Goal: Task Accomplishment & Management: Manage account settings

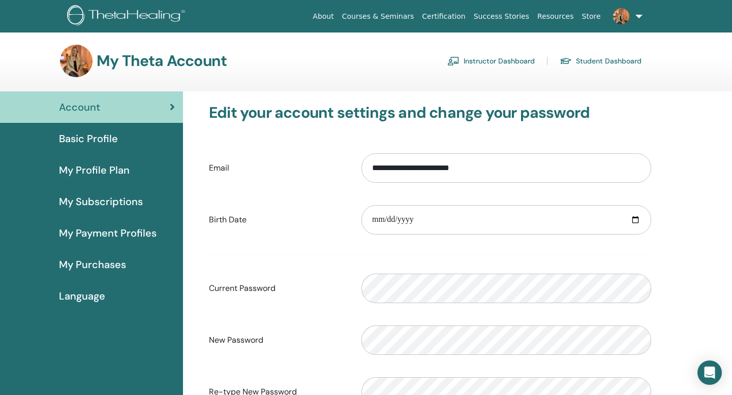
click at [511, 57] on link "Instructor Dashboard" at bounding box center [490, 61] width 87 height 16
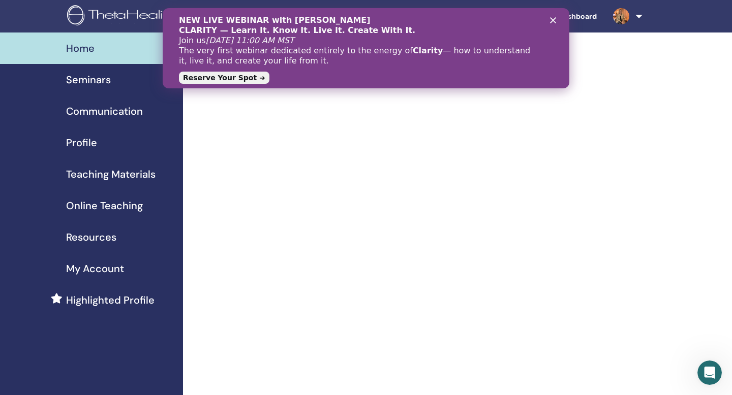
click at [552, 20] on icon "Close" at bounding box center [553, 20] width 6 height 6
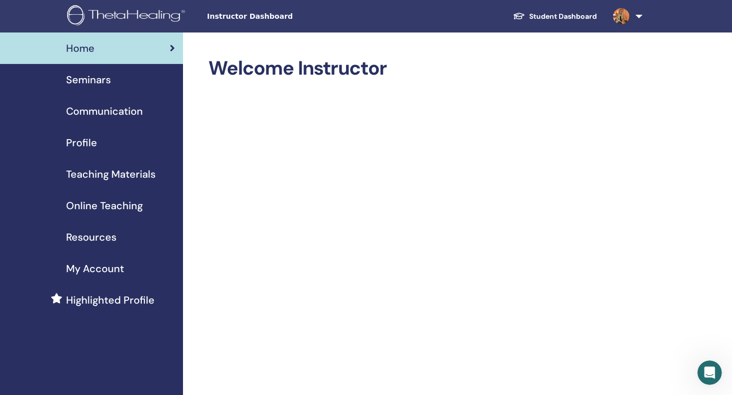
click at [94, 207] on span "Online Teaching" at bounding box center [104, 205] width 77 height 15
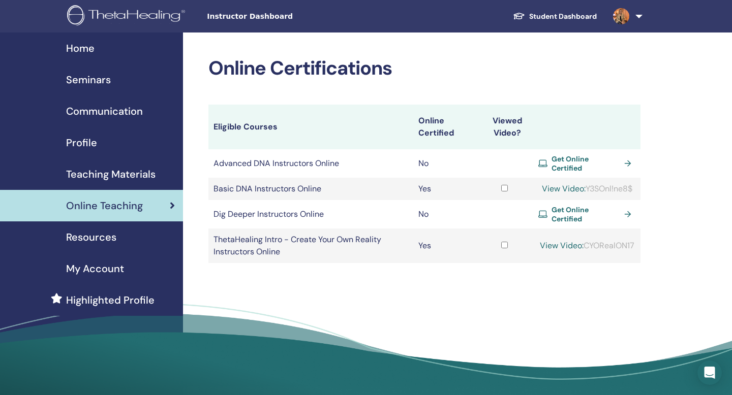
click at [83, 45] on span "Home" at bounding box center [80, 48] width 28 height 15
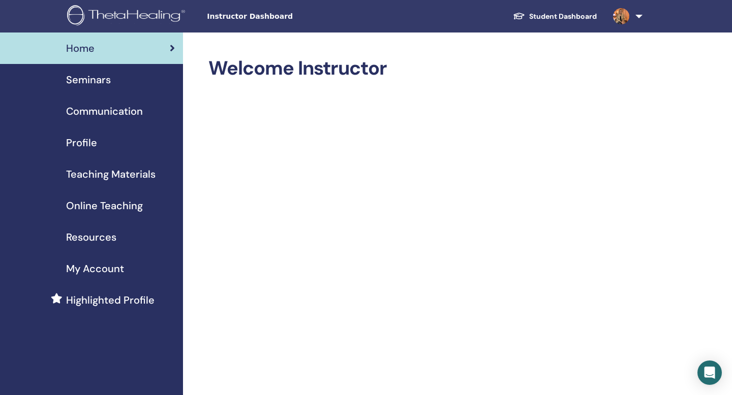
click at [96, 79] on span "Seminars" at bounding box center [88, 79] width 45 height 15
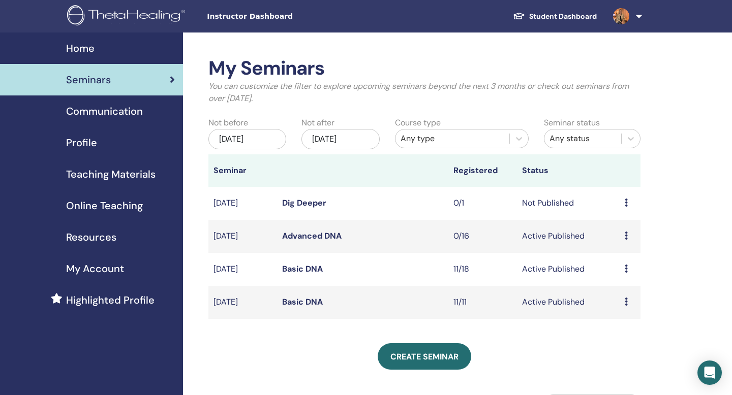
scroll to position [28, 0]
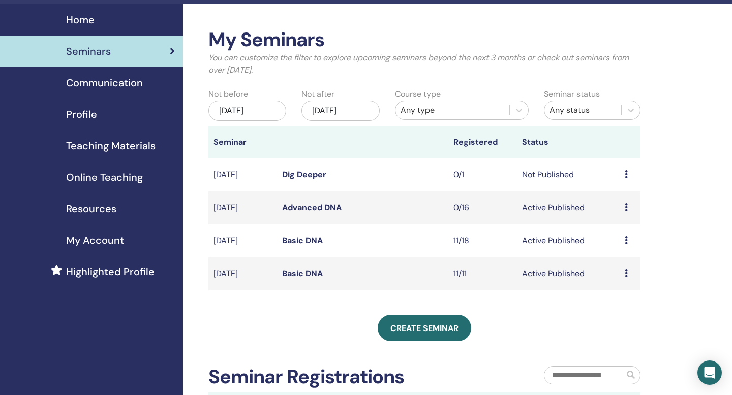
click at [296, 275] on link "Basic DNA" at bounding box center [302, 273] width 41 height 11
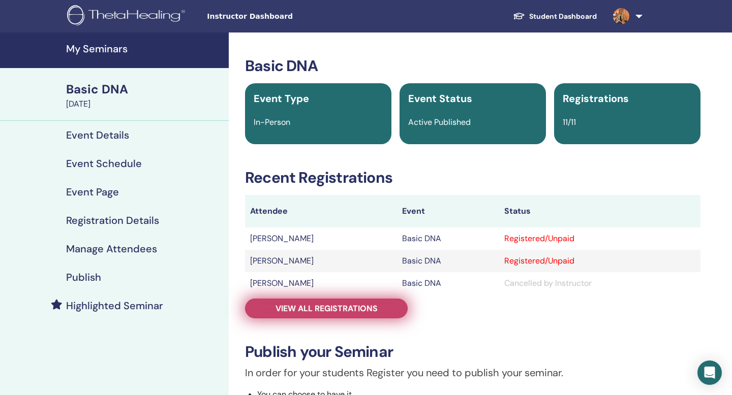
click at [372, 308] on span "View all registrations" at bounding box center [327, 308] width 102 height 11
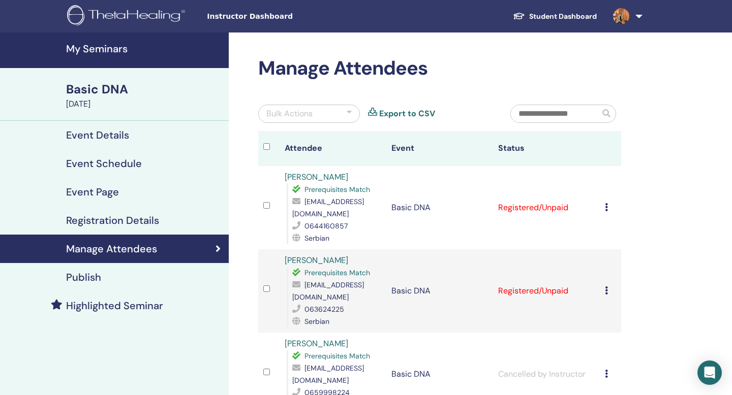
click at [337, 113] on div "Bulk Actions" at bounding box center [309, 114] width 102 height 18
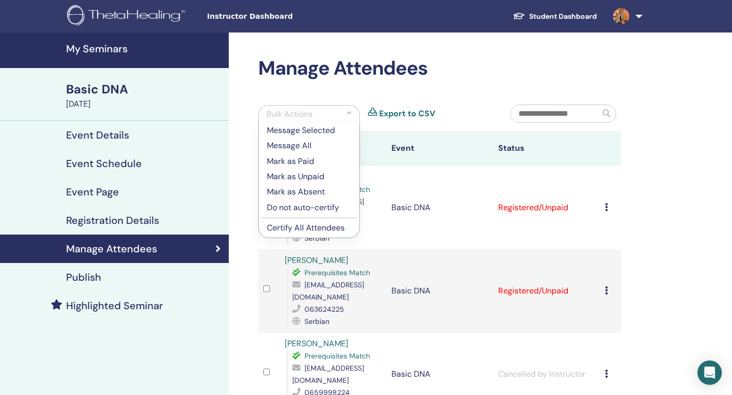
click at [303, 161] on p "Mark as Paid" at bounding box center [309, 162] width 84 height 12
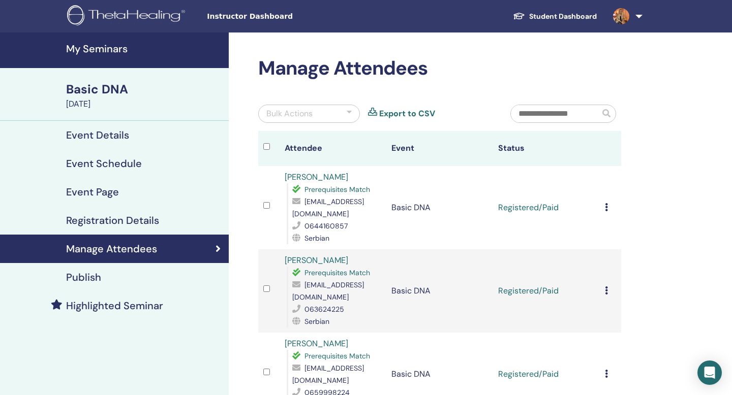
click at [324, 112] on div "Bulk Actions" at bounding box center [309, 114] width 102 height 18
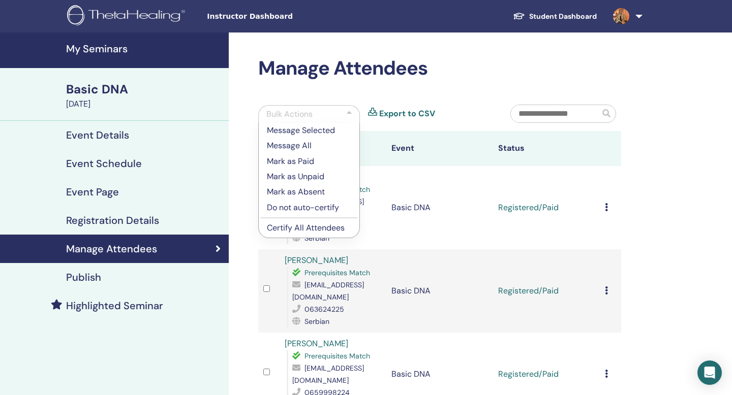
click at [300, 229] on p "Certify All Attendees" at bounding box center [309, 228] width 84 height 12
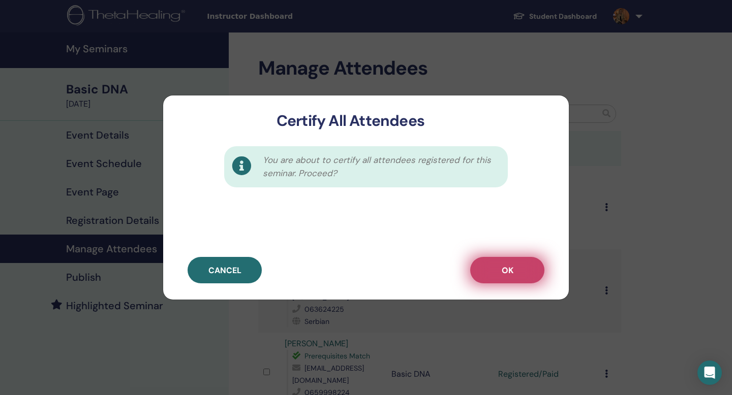
click at [508, 270] on span "OK" at bounding box center [508, 270] width 12 height 11
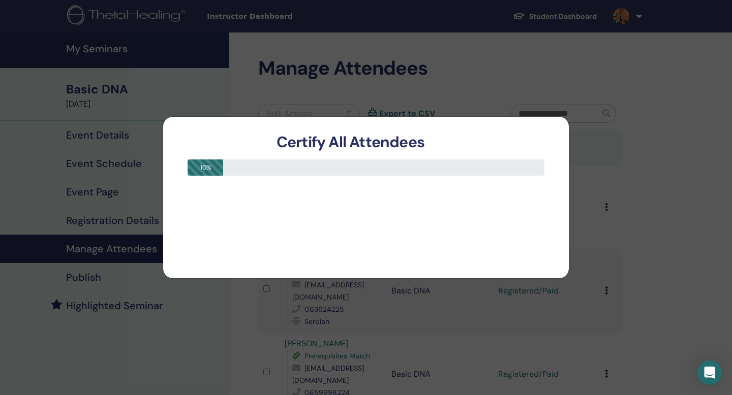
click at [558, 152] on div "10 %" at bounding box center [366, 214] width 406 height 127
click at [386, 209] on div "10 %" at bounding box center [366, 214] width 406 height 127
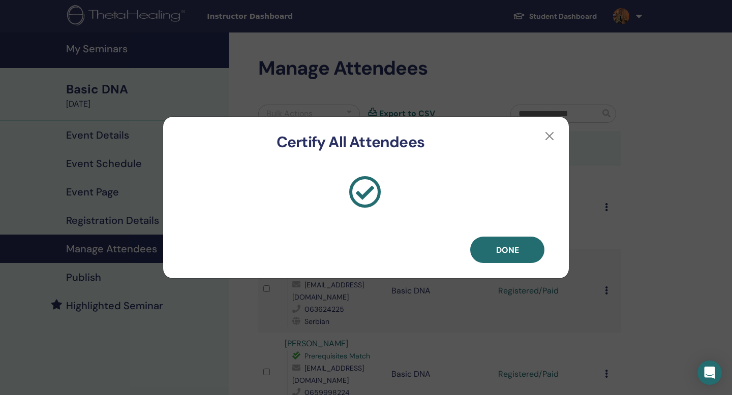
click at [566, 310] on div "Certify All Attendees Done" at bounding box center [366, 197] width 732 height 395
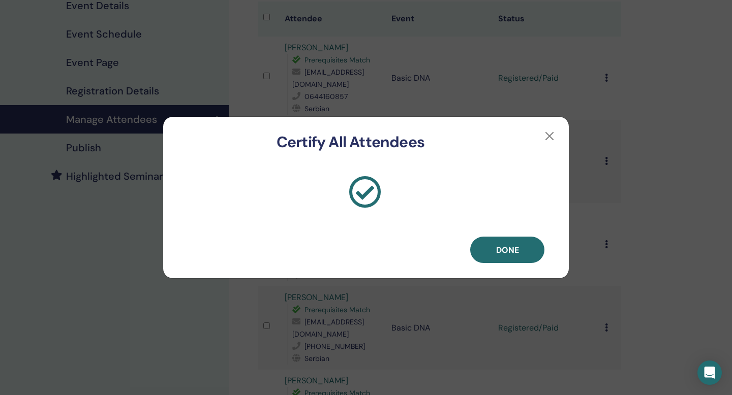
scroll to position [131, 0]
click at [546, 135] on button "button" at bounding box center [549, 136] width 16 height 16
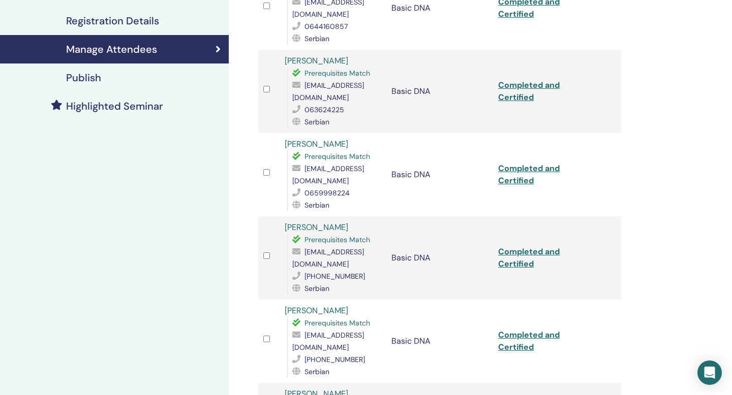
scroll to position [231, 0]
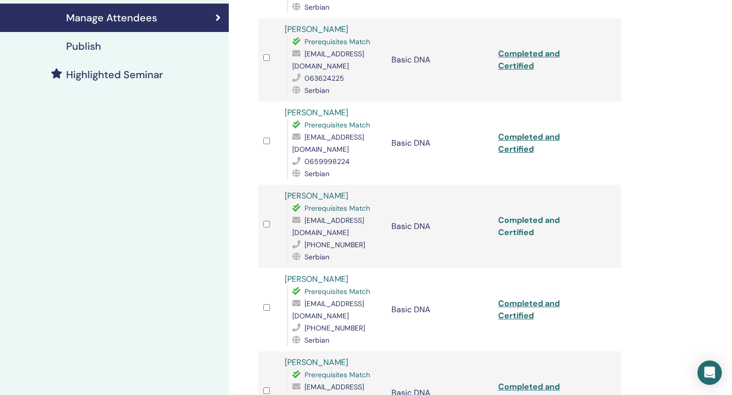
click at [522, 215] on link "Completed and Certified" at bounding box center [529, 226] width 62 height 23
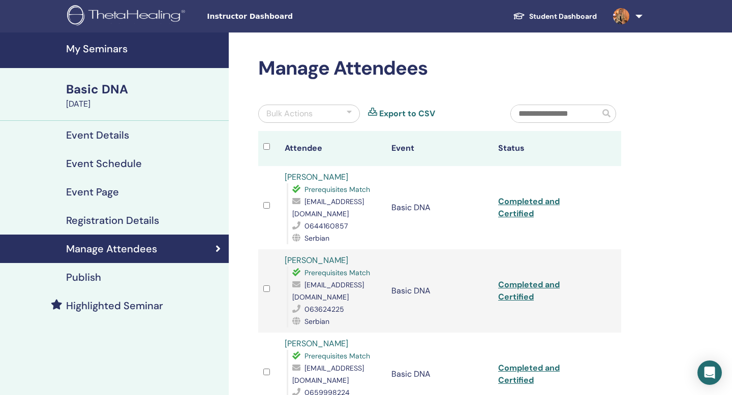
click at [96, 94] on div "Basic DNA" at bounding box center [144, 89] width 157 height 17
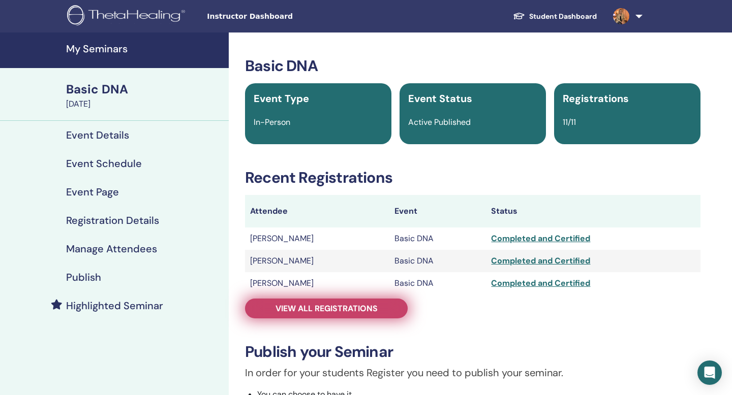
click at [337, 300] on link "View all registrations" at bounding box center [326, 309] width 163 height 20
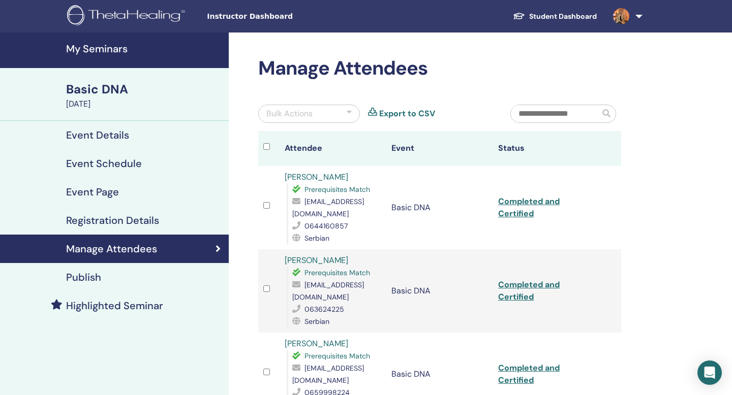
click at [333, 114] on div "Bulk Actions" at bounding box center [309, 114] width 102 height 18
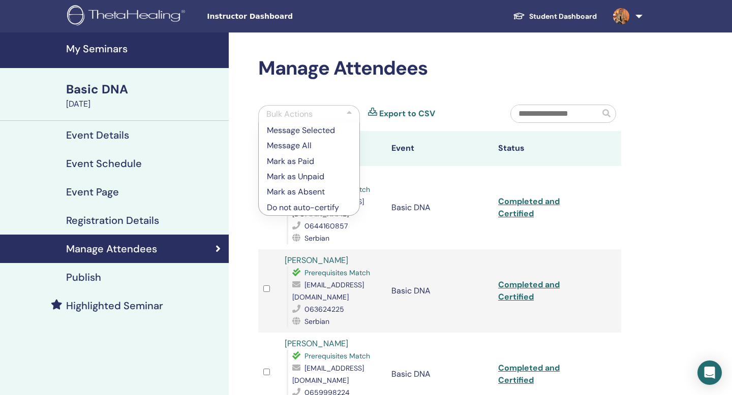
click at [94, 47] on h4 "My Seminars" at bounding box center [144, 49] width 157 height 12
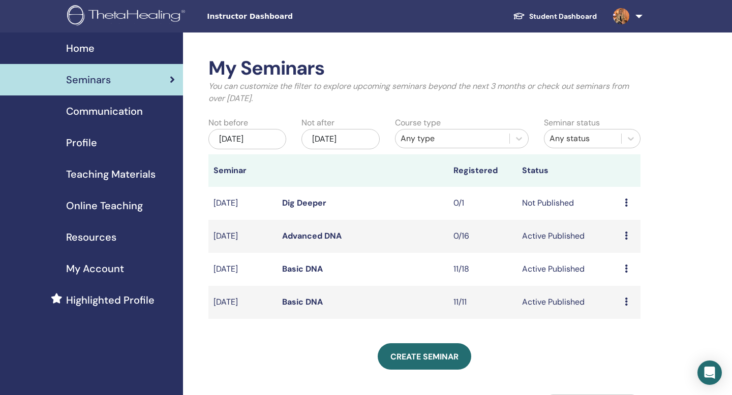
click at [291, 268] on link "Basic DNA" at bounding box center [302, 269] width 41 height 11
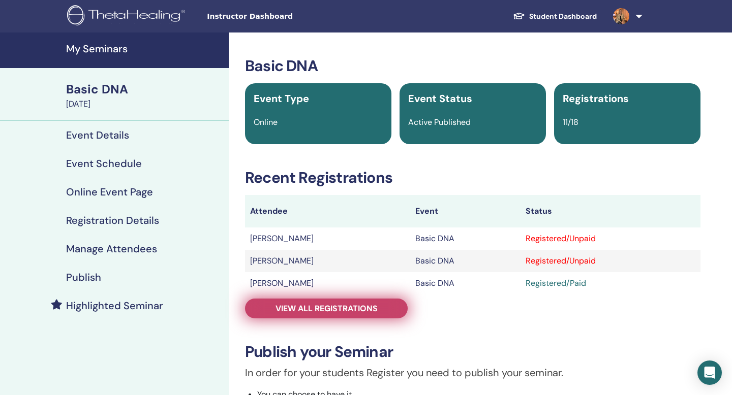
click at [343, 310] on span "View all registrations" at bounding box center [327, 308] width 102 height 11
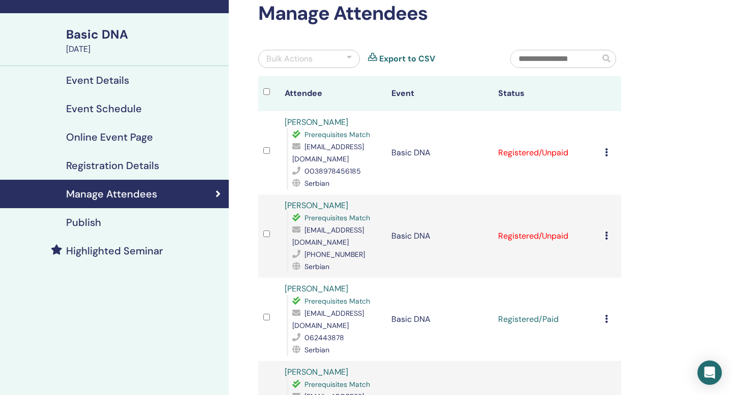
scroll to position [56, 0]
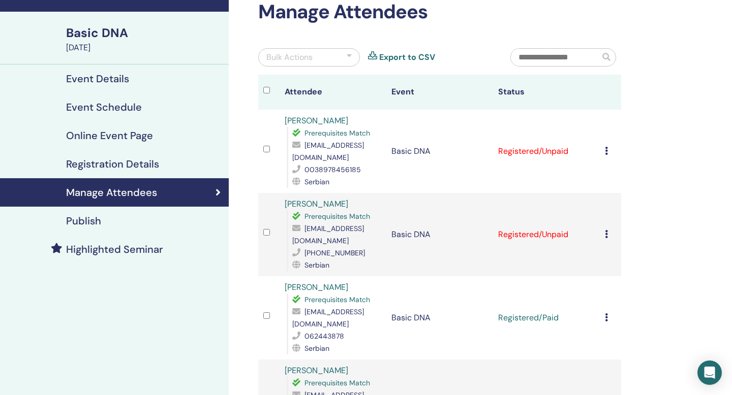
click at [350, 53] on div at bounding box center [349, 57] width 5 height 12
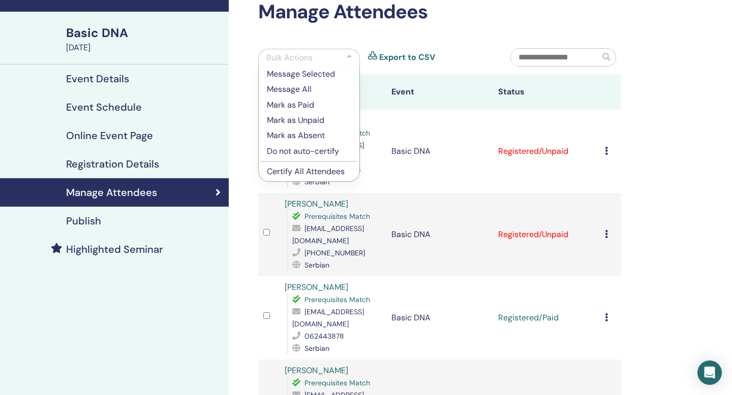
click at [305, 106] on p "Mark as Paid" at bounding box center [309, 105] width 84 height 12
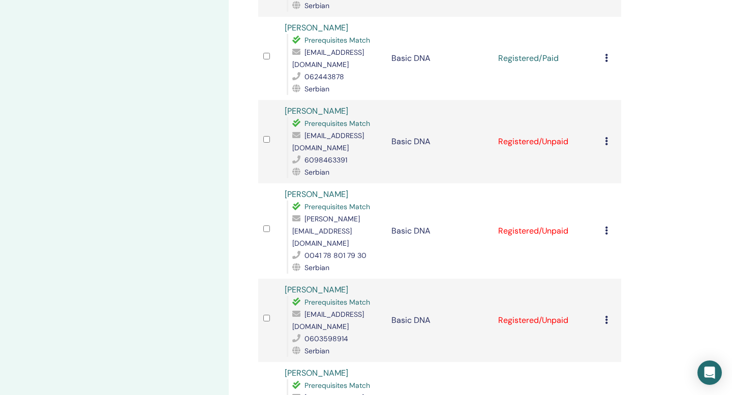
scroll to position [315, 0]
click at [606, 228] on icon at bounding box center [606, 232] width 3 height 8
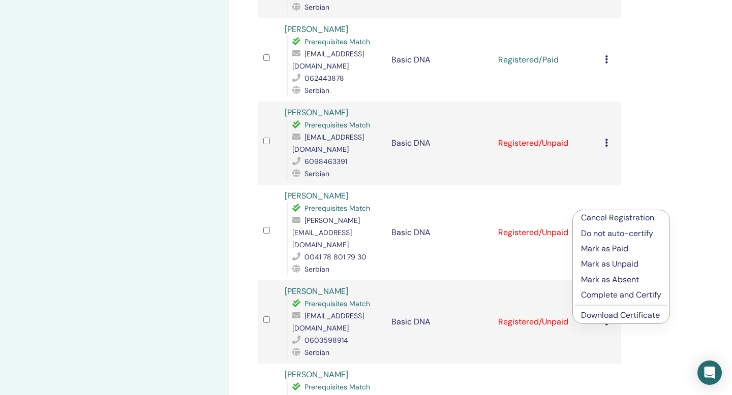
click at [594, 247] on p "Mark as Paid" at bounding box center [621, 249] width 80 height 12
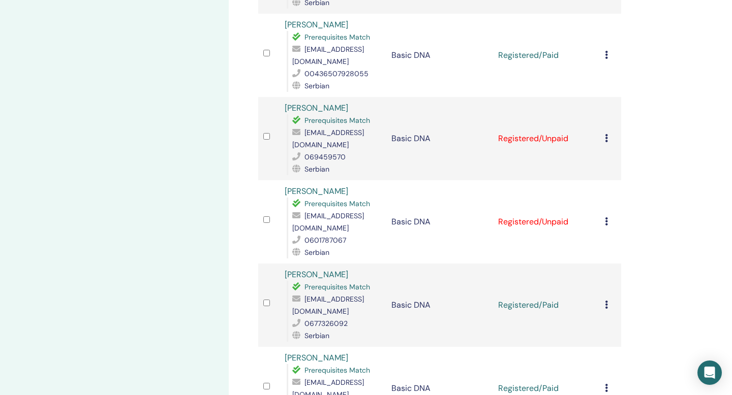
scroll to position [666, 0]
click at [605, 217] on icon at bounding box center [606, 221] width 3 height 8
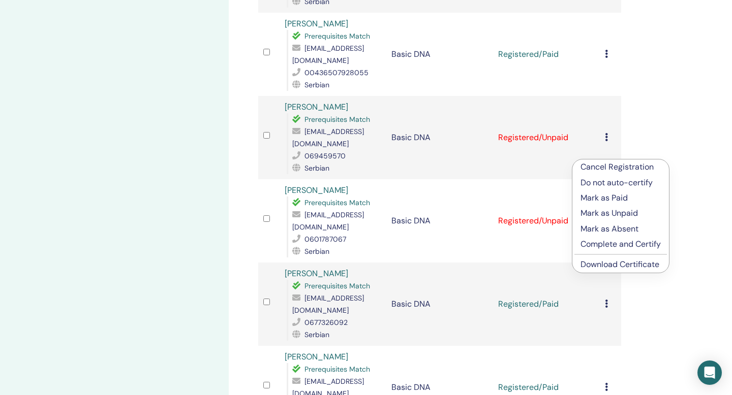
click at [600, 196] on p "Mark as Paid" at bounding box center [621, 198] width 80 height 12
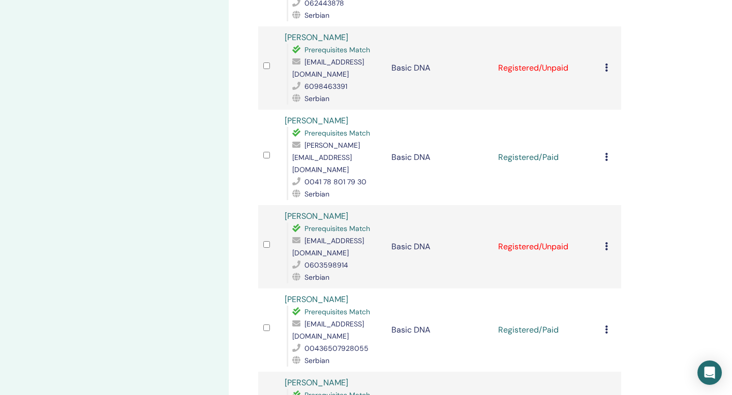
scroll to position [379, 0]
